Goal: Task Accomplishment & Management: Complete application form

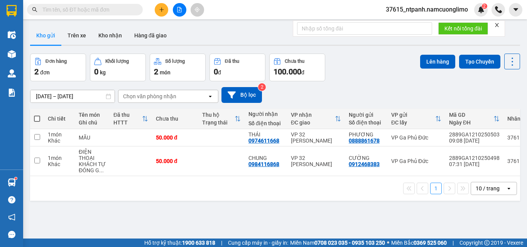
click at [159, 10] on button at bounding box center [162, 10] width 14 height 14
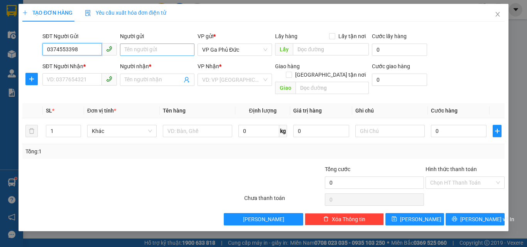
type input "0374553398"
click at [161, 50] on input "Người gửi" at bounding box center [157, 50] width 75 height 12
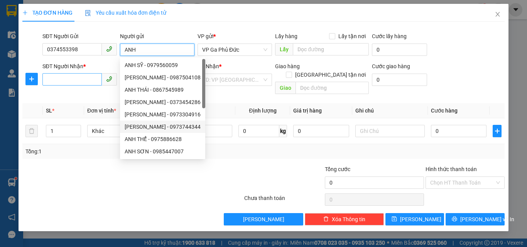
type input "ANH"
click at [83, 82] on input "SĐT Người Nhận *" at bounding box center [71, 79] width 59 height 12
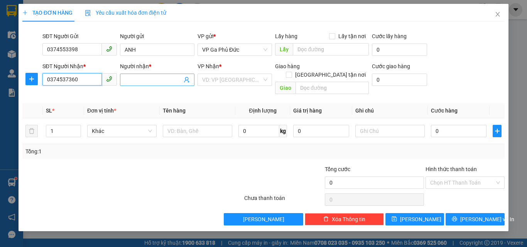
type input "0374537360"
click at [139, 83] on input "Người nhận *" at bounding box center [154, 80] width 58 height 8
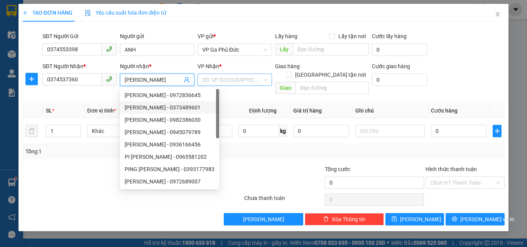
type input "[PERSON_NAME]"
click at [233, 81] on input "search" at bounding box center [232, 80] width 60 height 12
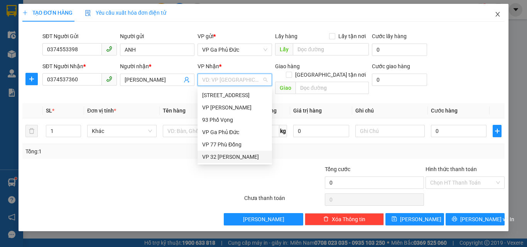
click at [499, 11] on span "Close" at bounding box center [498, 15] width 22 height 22
